Goal: Transaction & Acquisition: Purchase product/service

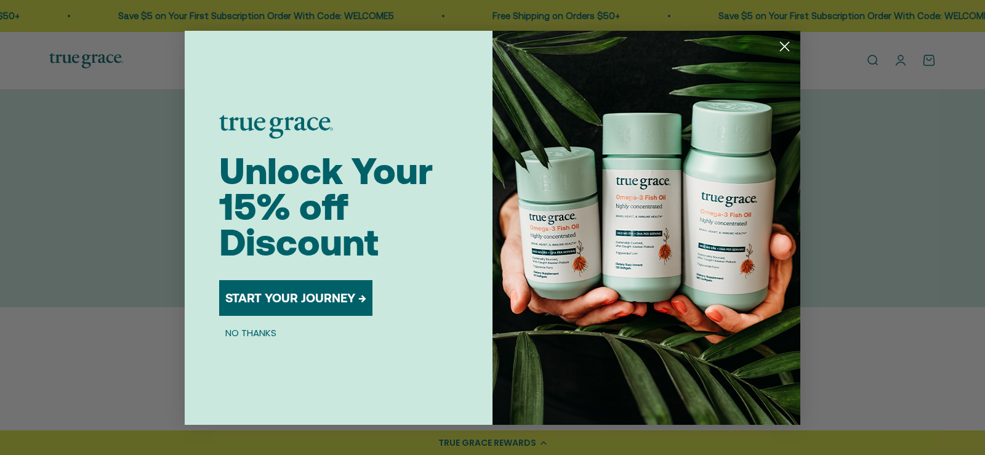
click at [782, 47] on circle "Close dialog" at bounding box center [784, 46] width 20 height 20
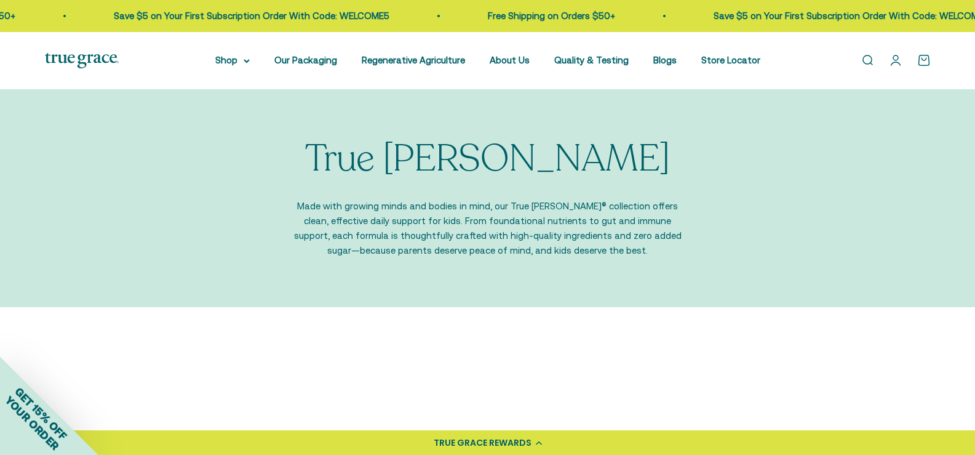
scroll to position [246, 0]
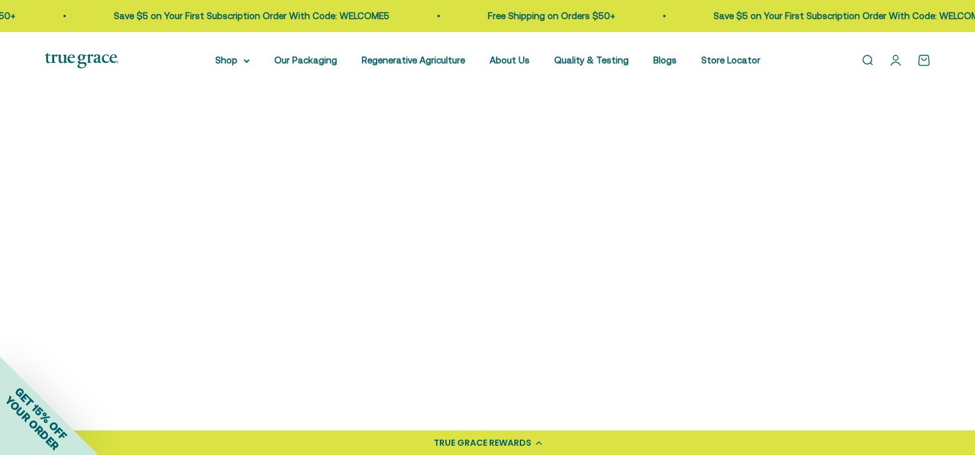
click at [150, 215] on img at bounding box center [150, 215] width 210 height 210
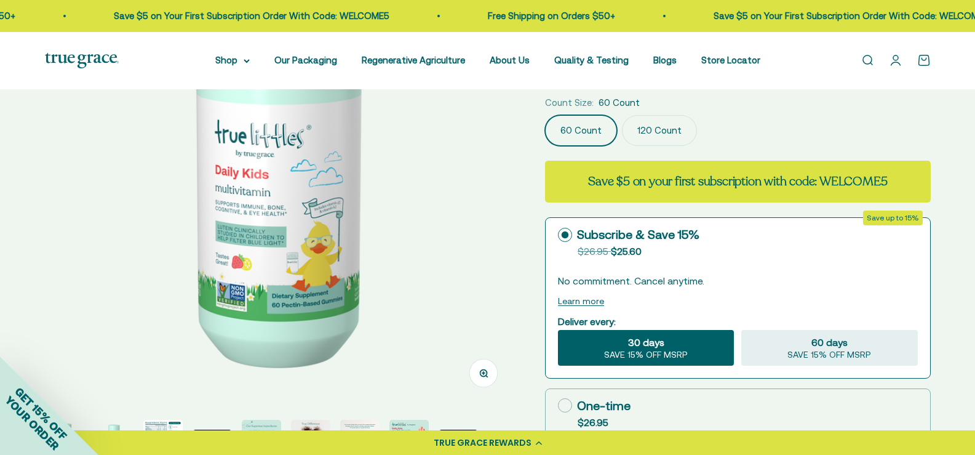
scroll to position [369, 0]
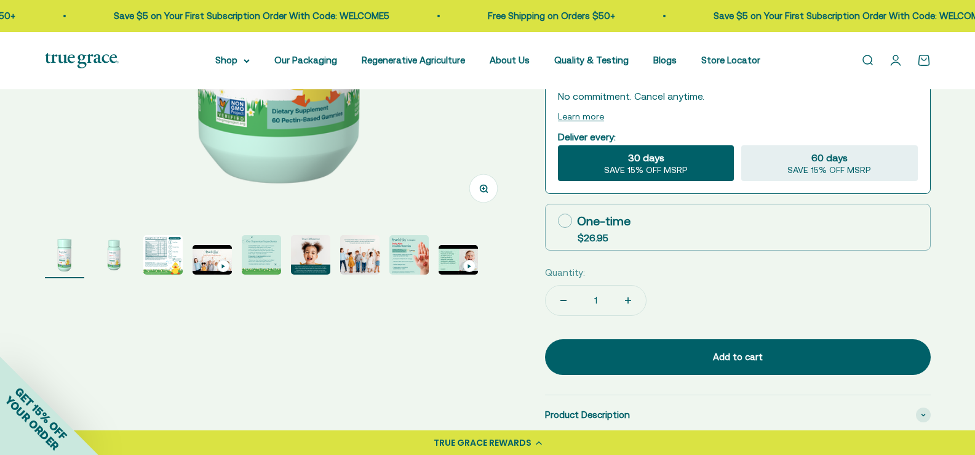
click at [167, 250] on img "Go to item 3" at bounding box center [162, 254] width 39 height 39
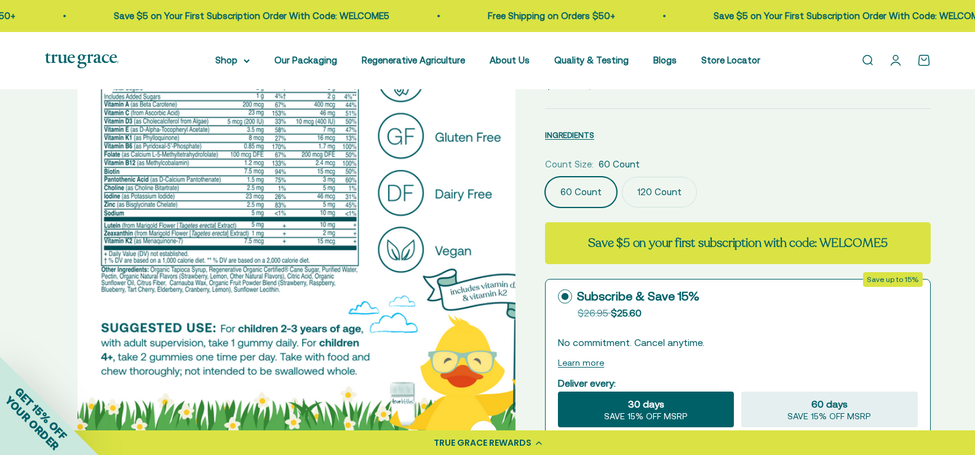
scroll to position [246, 0]
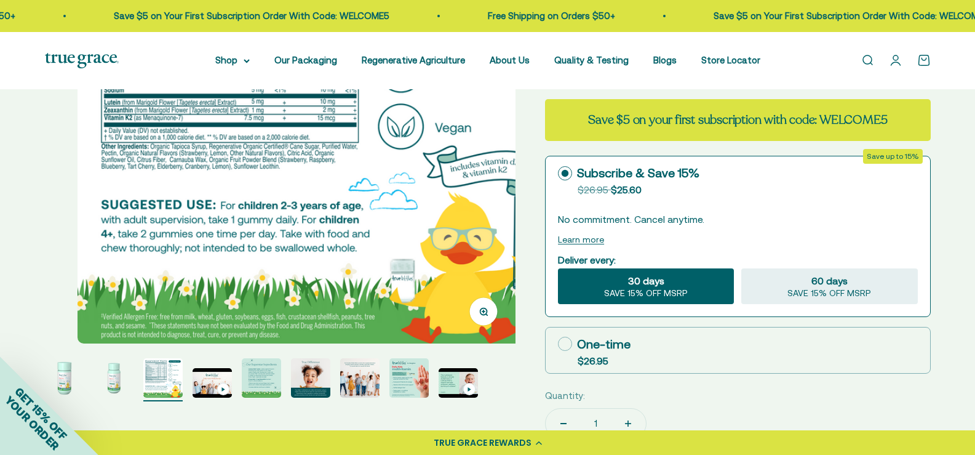
click at [105, 377] on img "Go to item 2" at bounding box center [113, 377] width 39 height 39
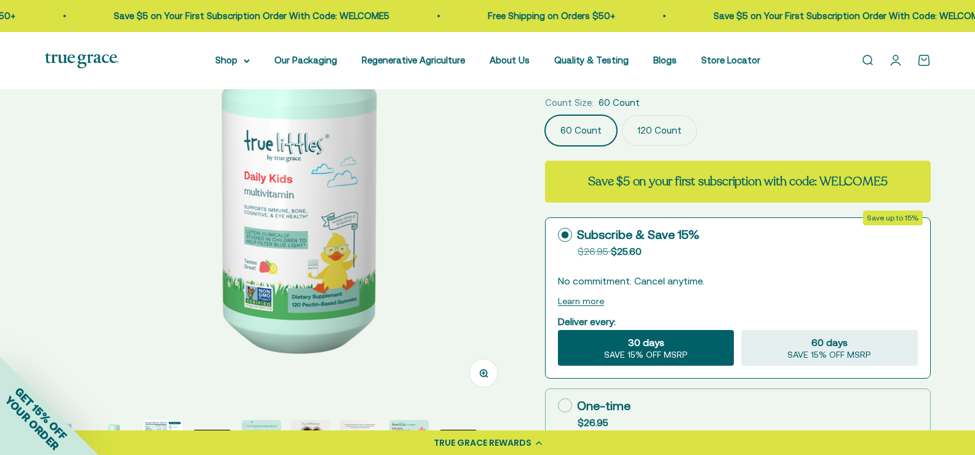
scroll to position [0, 0]
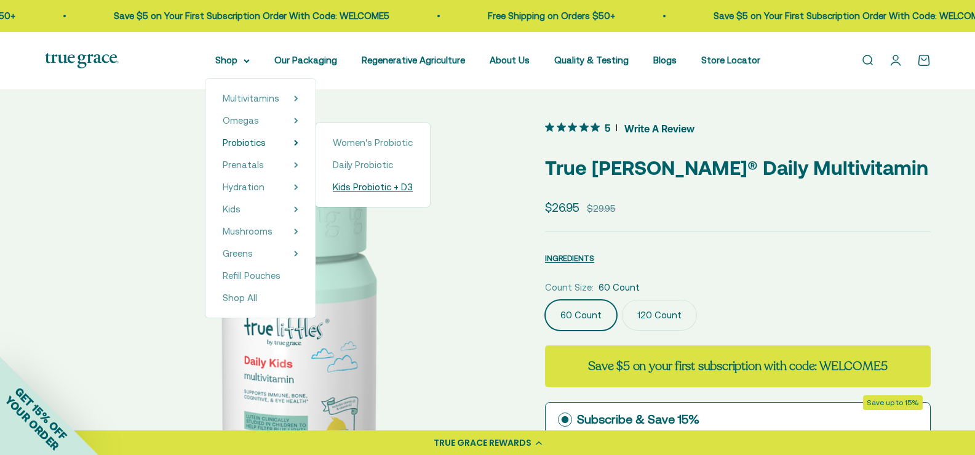
click at [373, 191] on span "Kids Probiotic + D3" at bounding box center [373, 187] width 80 height 10
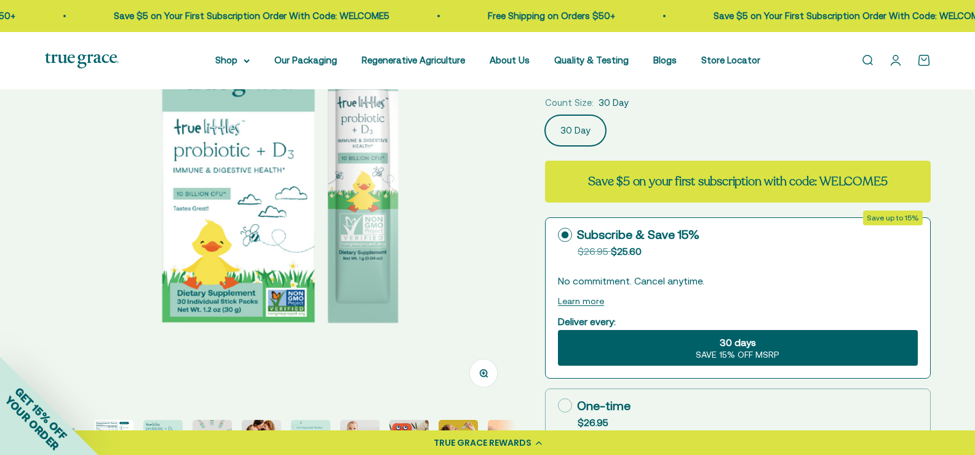
scroll to position [308, 0]
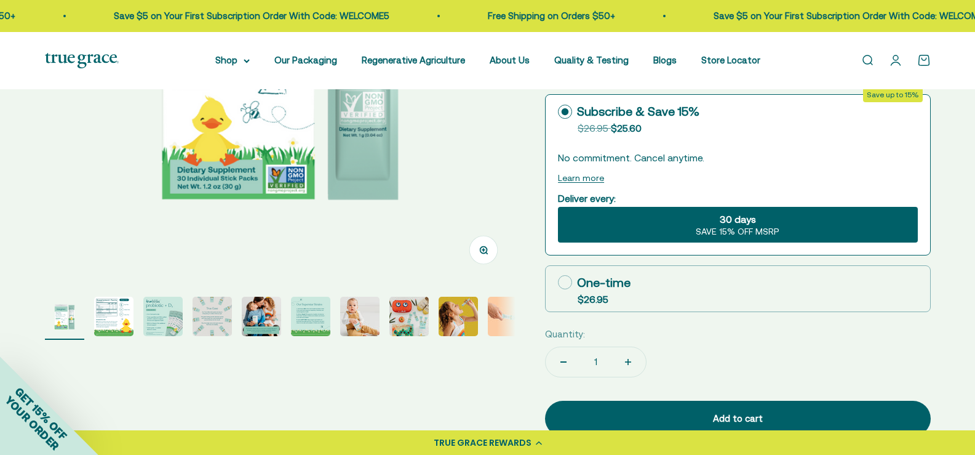
click at [117, 318] on img "Go to item 2" at bounding box center [113, 316] width 39 height 39
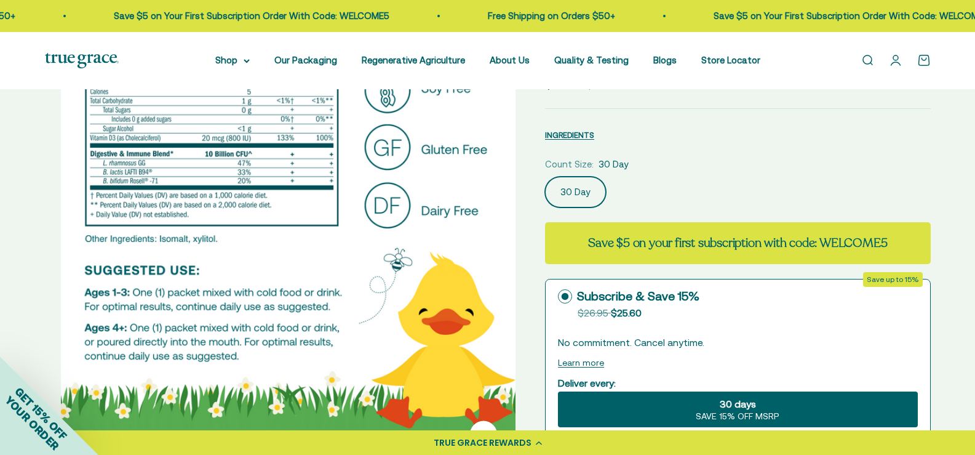
scroll to position [62, 0]
